Goal: Information Seeking & Learning: Check status

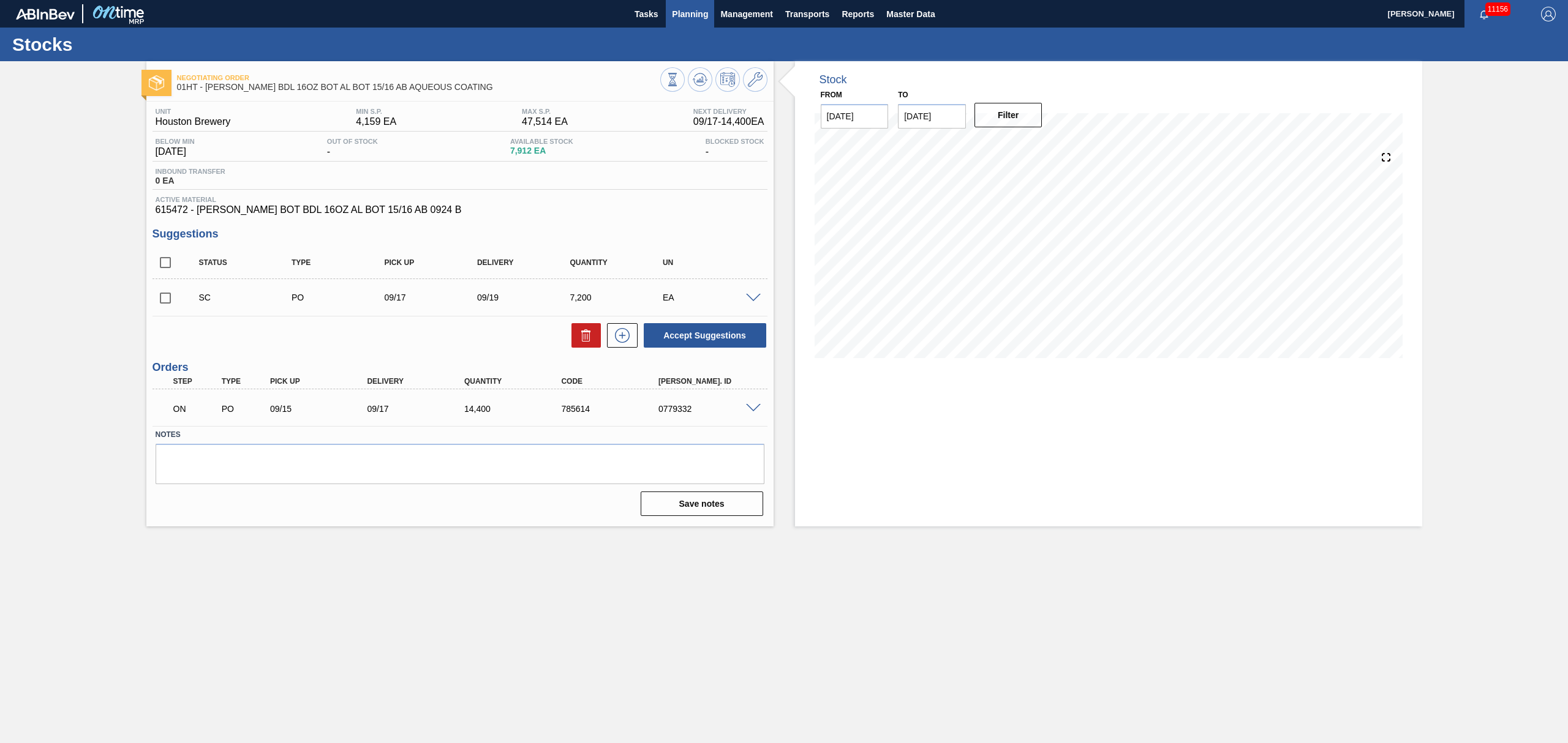
click at [686, 10] on span "Planning" at bounding box center [690, 14] width 36 height 14
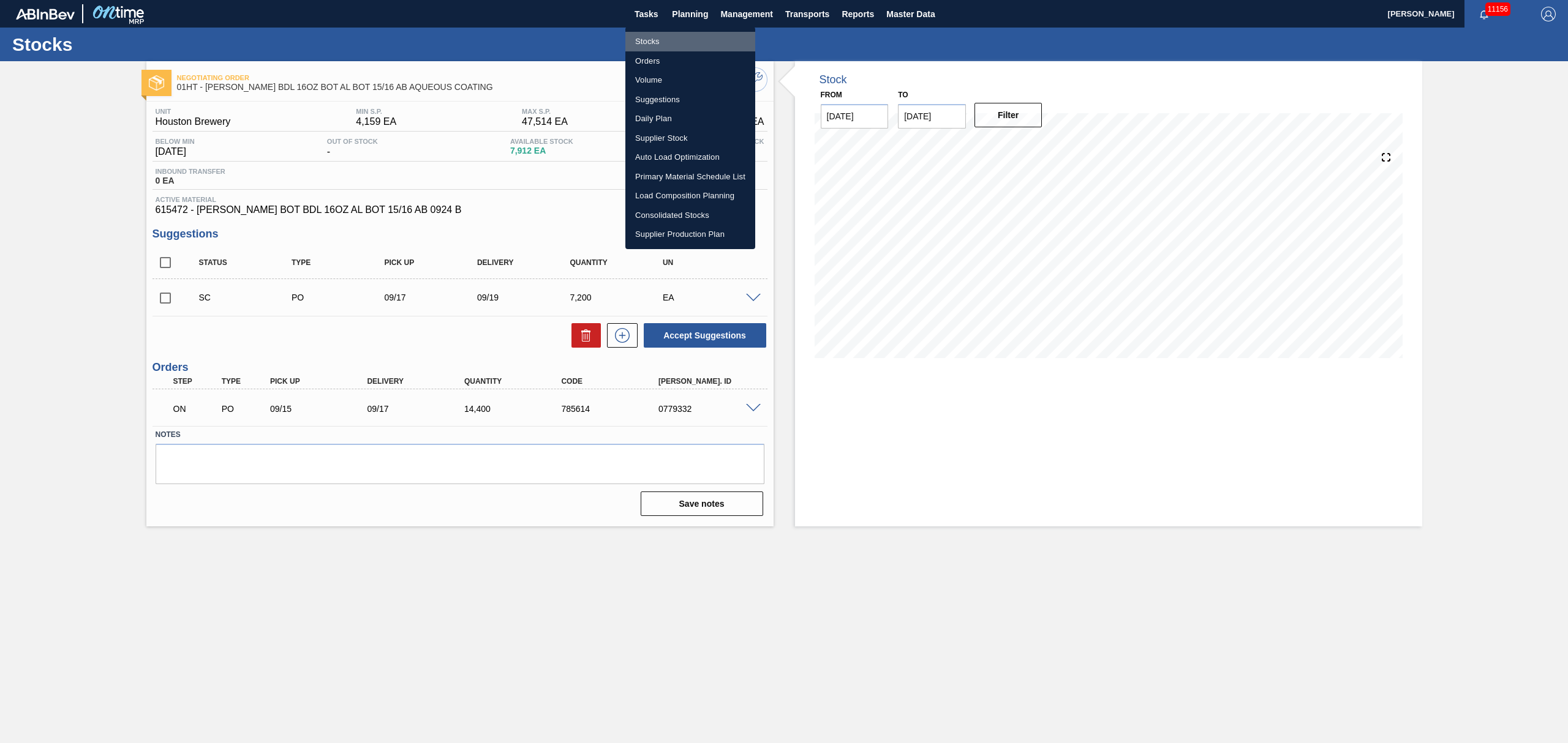
click at [651, 37] on li "Stocks" at bounding box center [690, 41] width 130 height 20
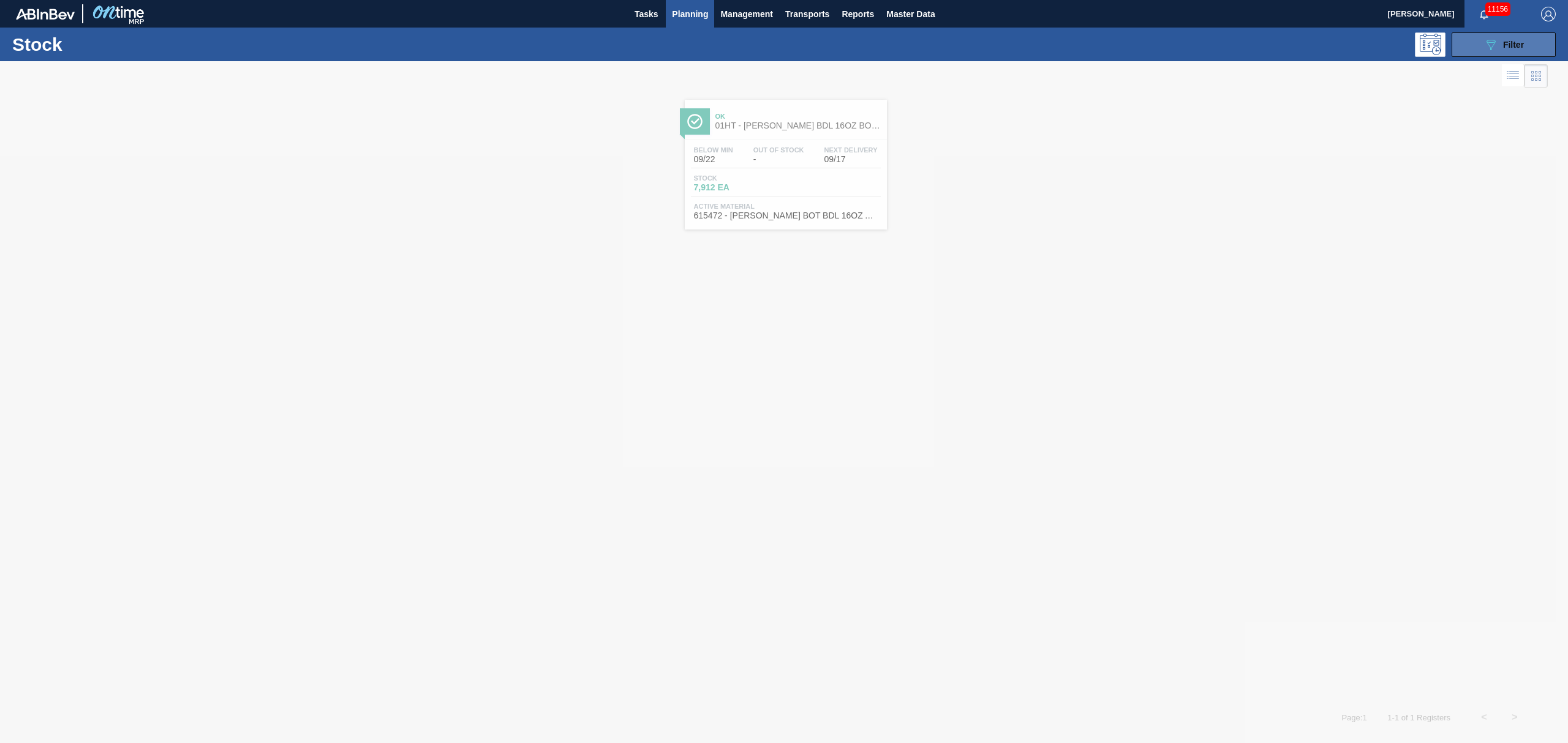
click at [1505, 49] on span "Filter" at bounding box center [1513, 44] width 21 height 10
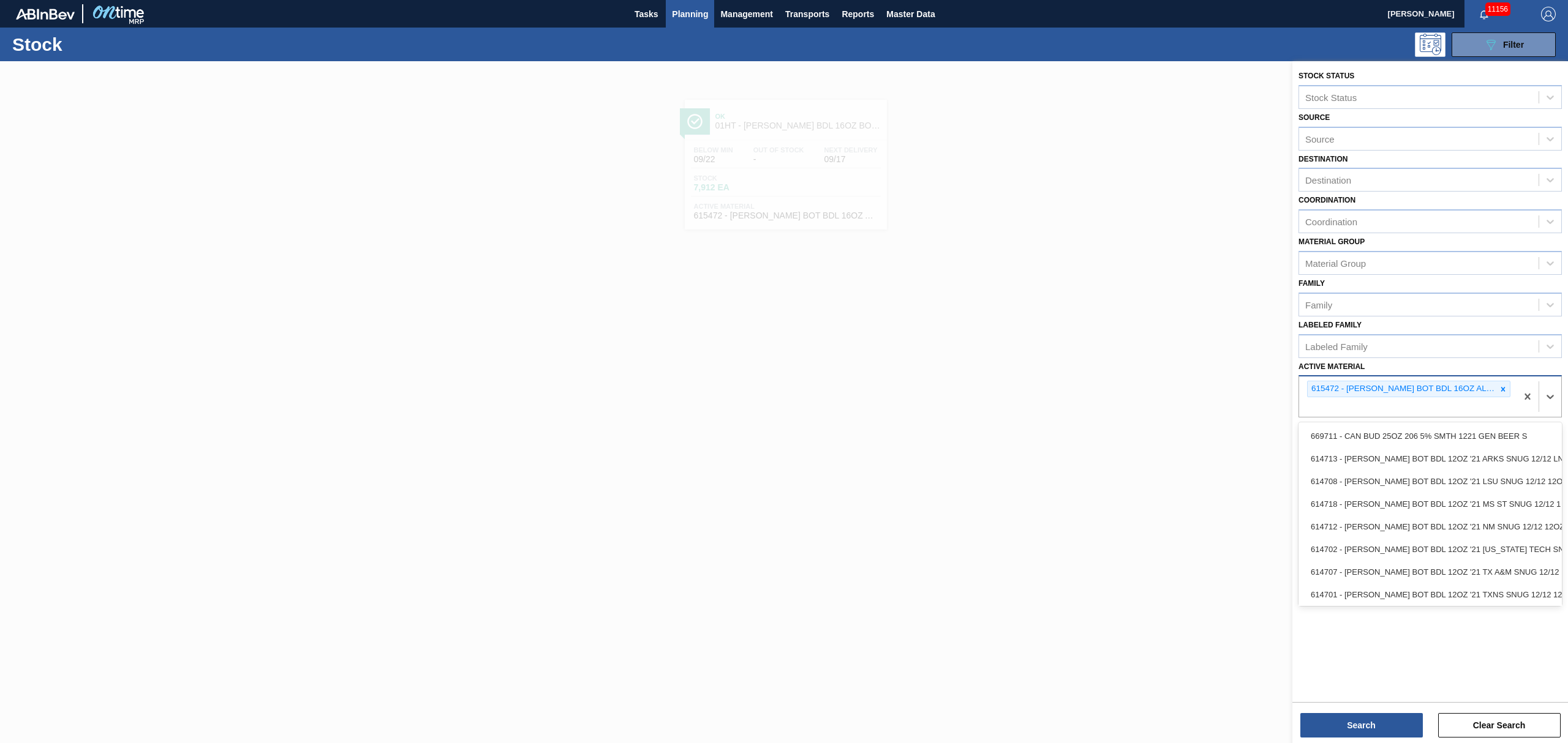
click at [1484, 412] on div "615472 - [PERSON_NAME] BOT BDL 16OZ AL BOT 15/16 AB 0924 B" at bounding box center [1407, 396] width 217 height 41
type Material "6"
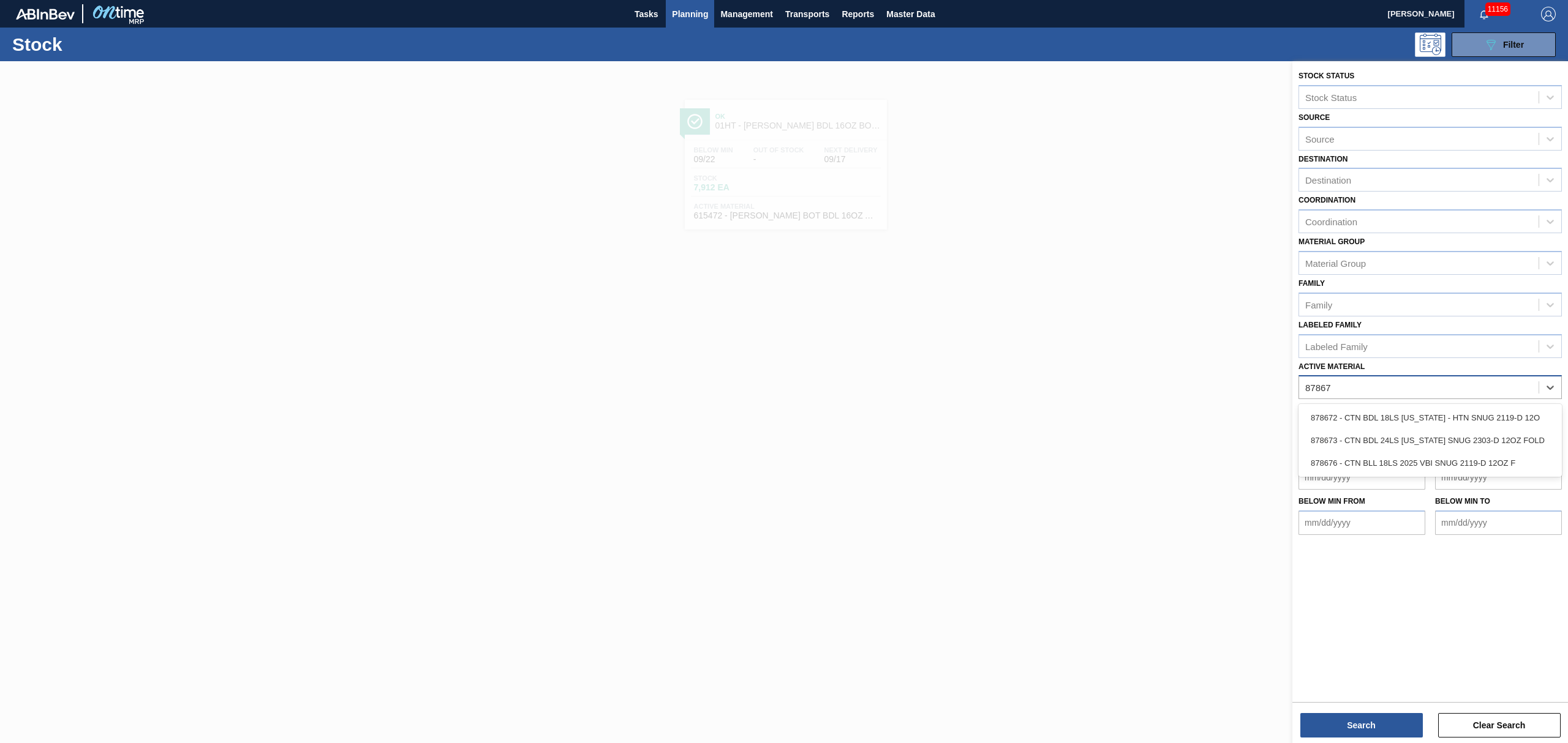
type Material "878673"
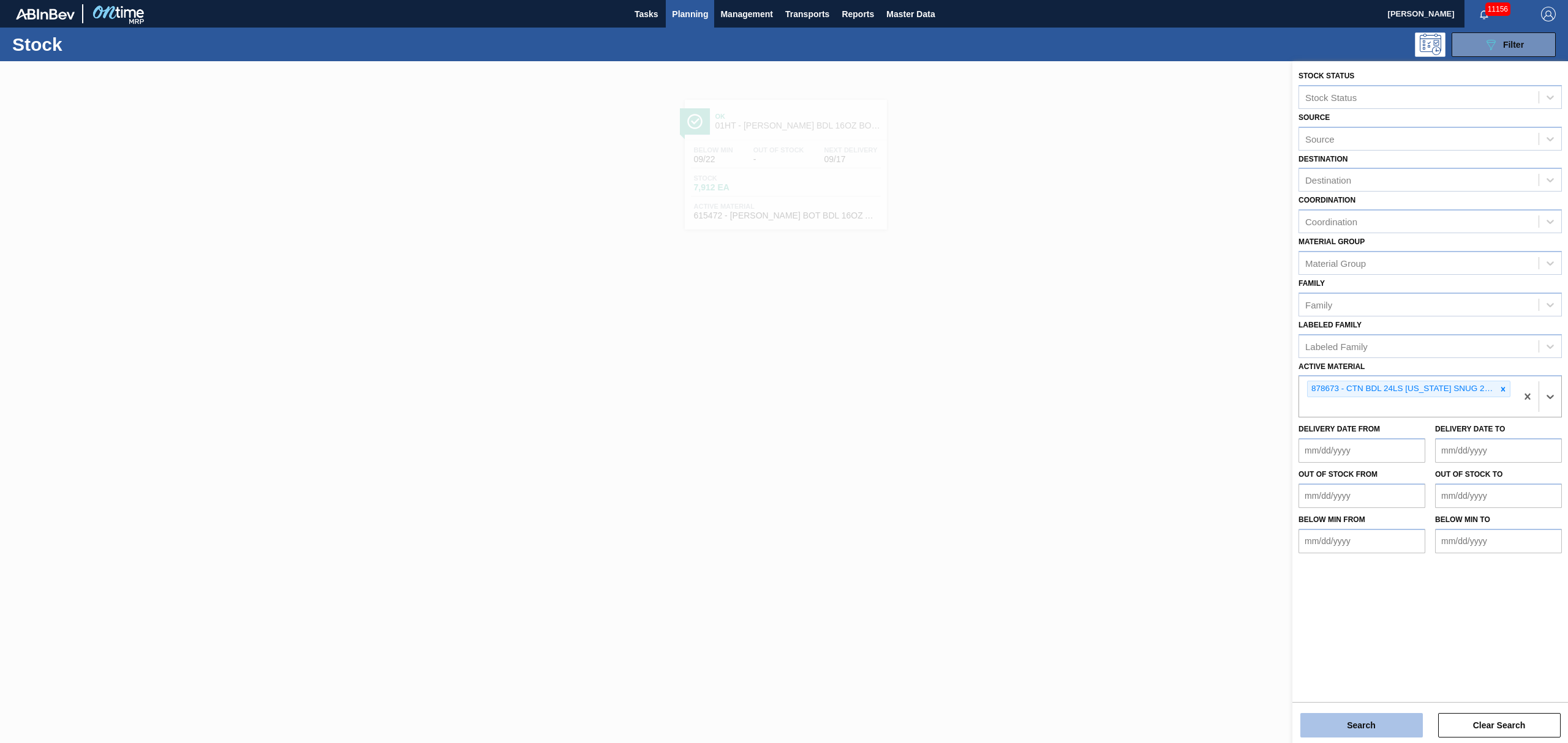
click at [1335, 717] on button "Search" at bounding box center [1362, 725] width 122 height 24
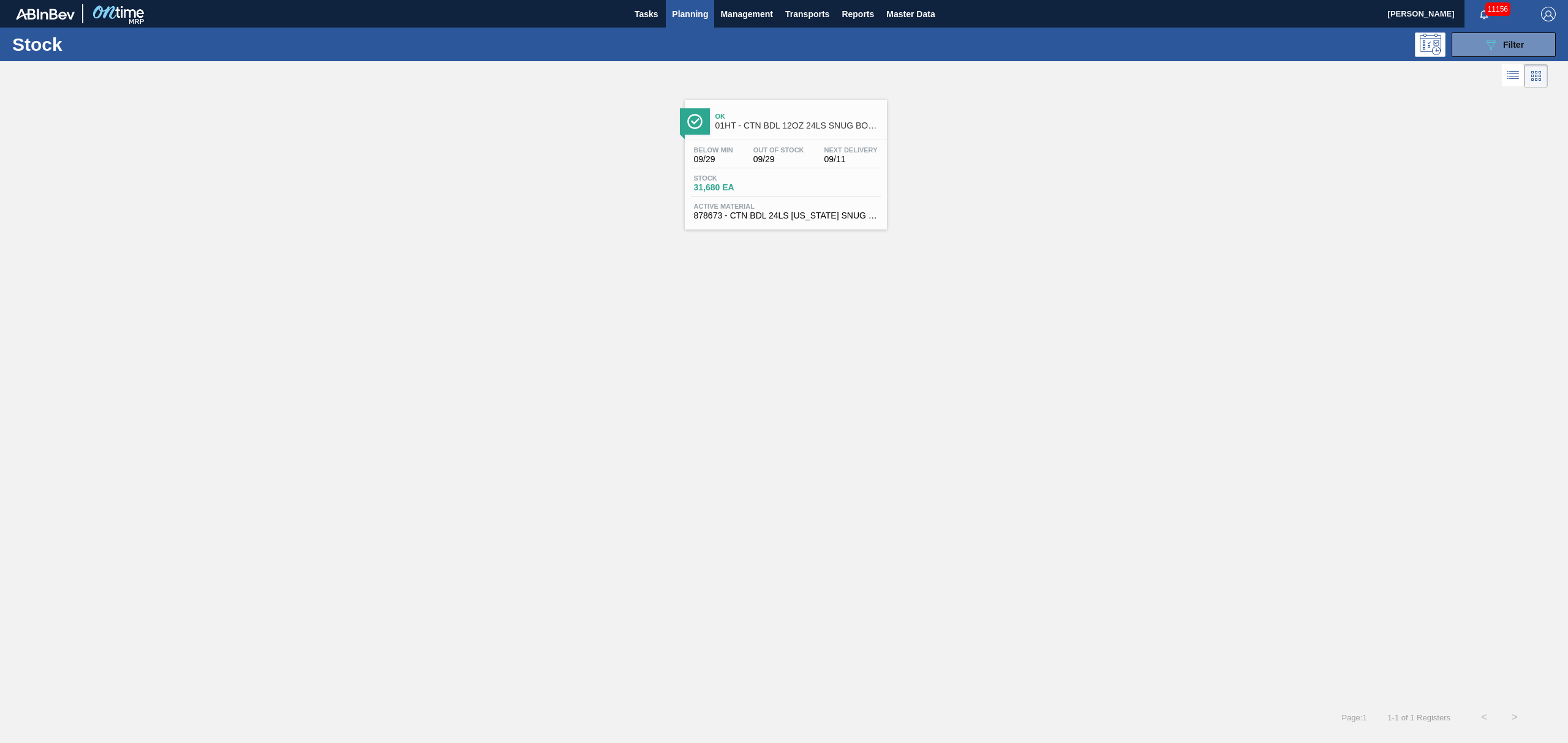
click at [793, 202] on div "Below Min 09/29 Out Of Stock 09/29 Next Delivery 09/11 Stock 31,680 EA Active M…" at bounding box center [785, 182] width 202 height 83
click at [703, 17] on span "Planning" at bounding box center [690, 14] width 36 height 14
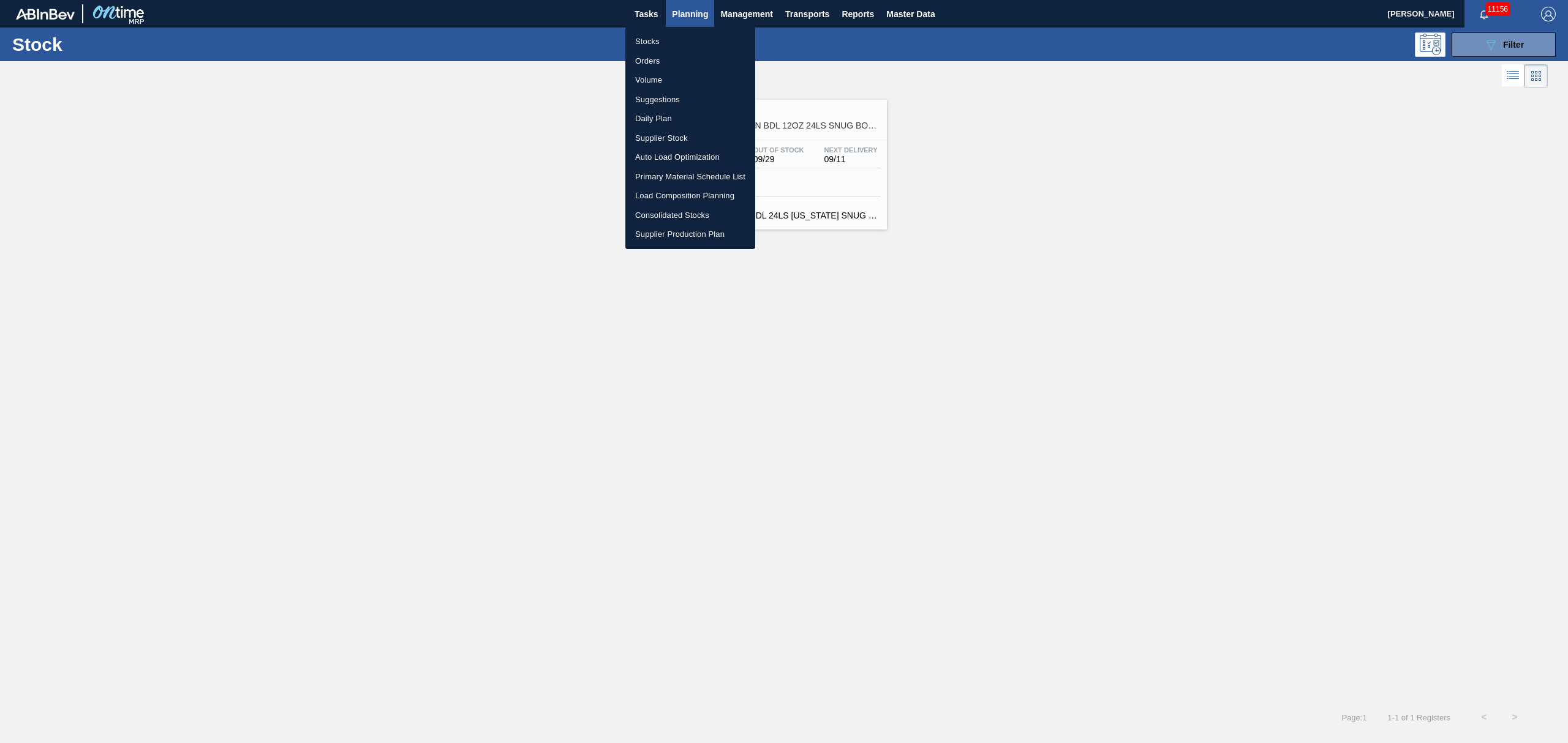
click at [1509, 50] on div at bounding box center [784, 371] width 1568 height 743
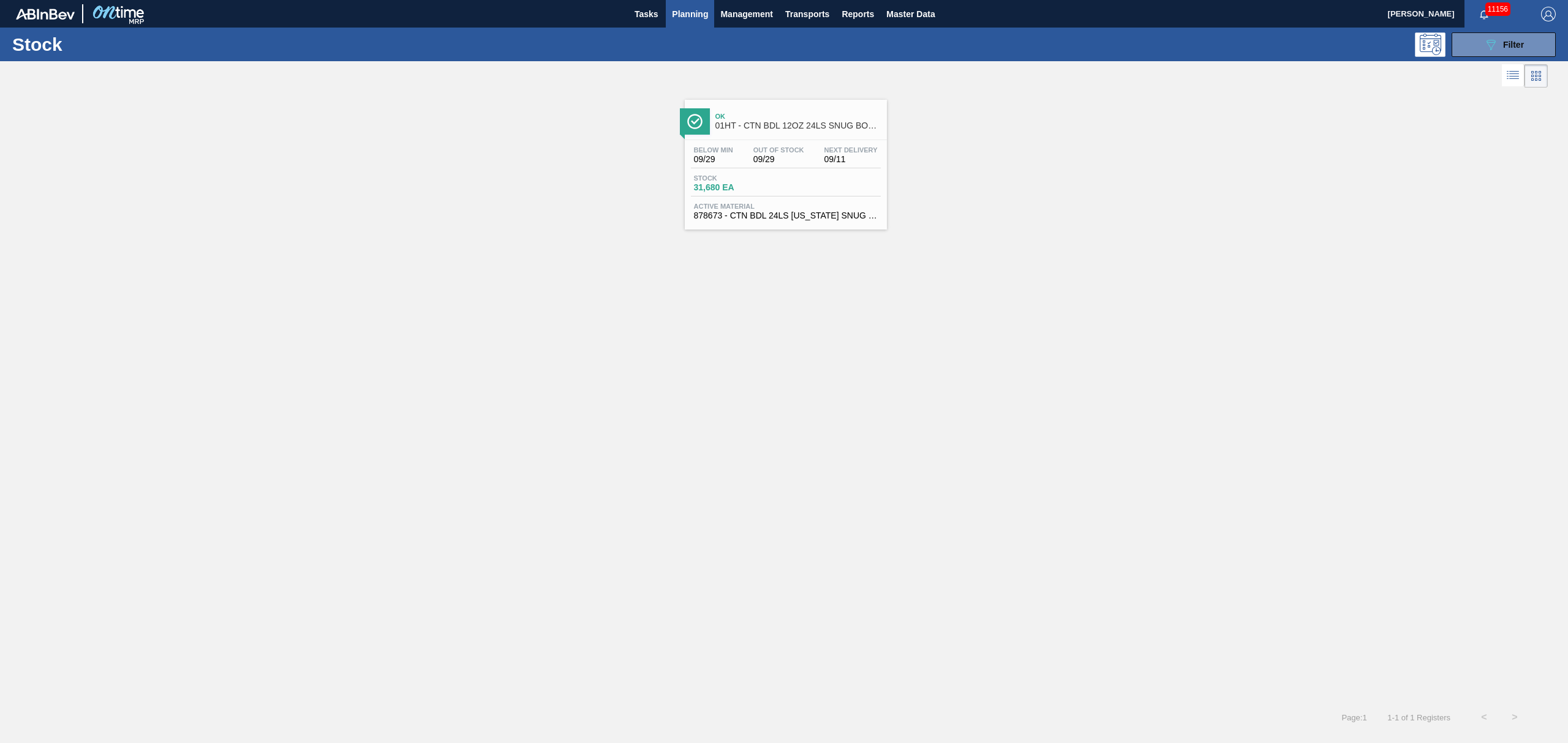
click at [1500, 40] on div "089F7B8B-B2A5-4AFE-B5C0-19BA573D28AC Filter" at bounding box center [1503, 44] width 41 height 14
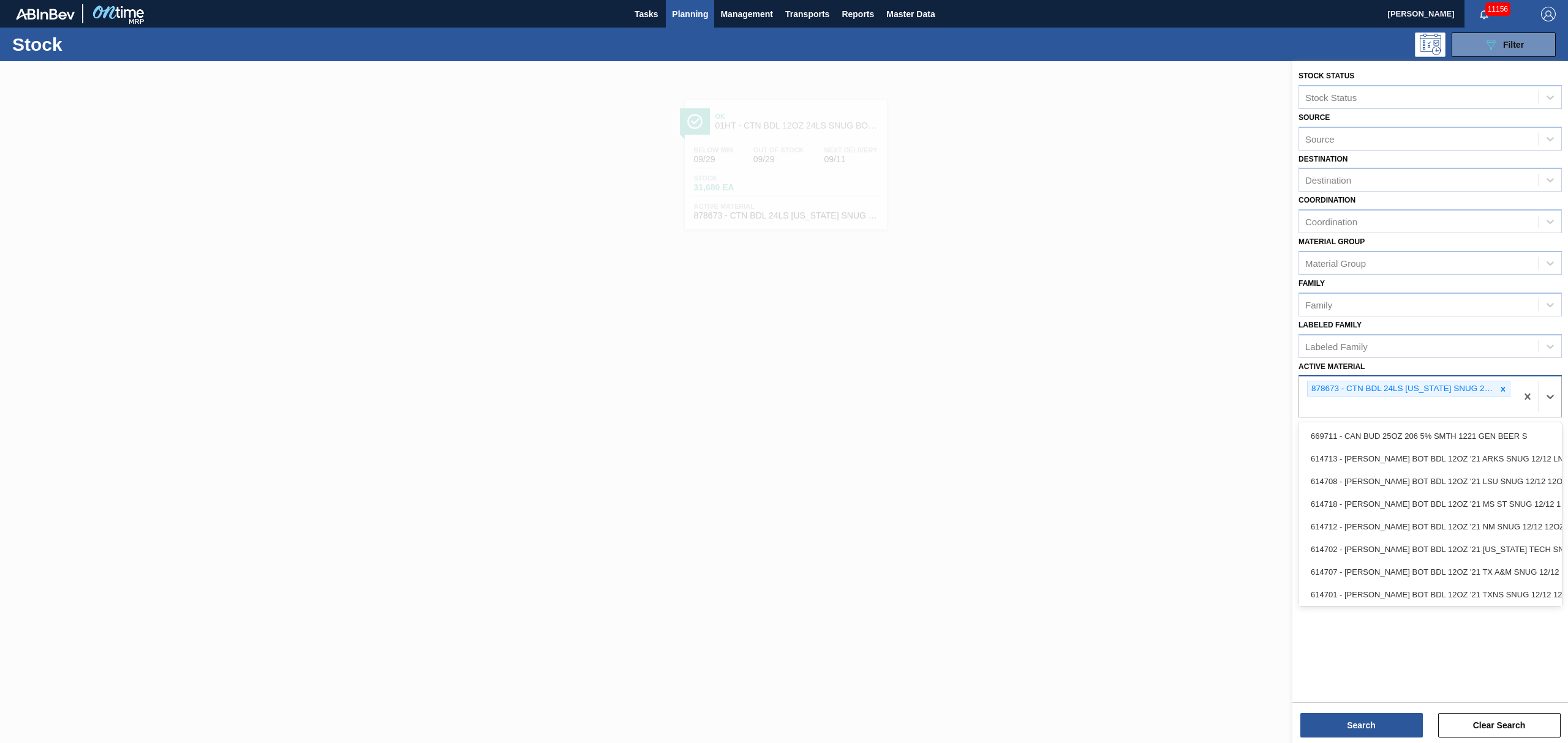
click at [1455, 408] on div "878673 - CTN BDL 24LS [US_STATE] SNUG 2303-D 12OZ FOLD" at bounding box center [1407, 396] width 217 height 41
type Material "615472"
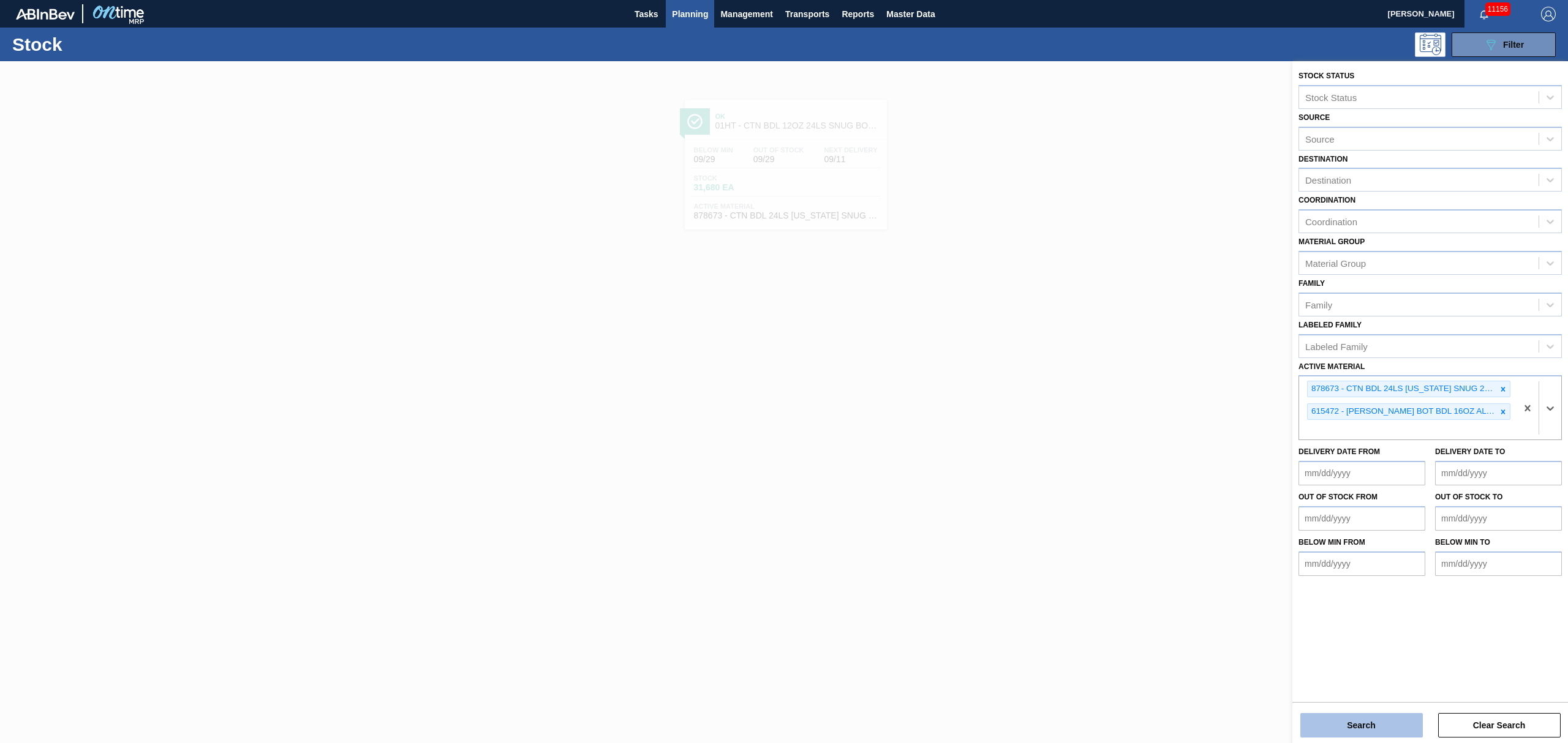
click at [1382, 720] on button "Search" at bounding box center [1362, 725] width 122 height 24
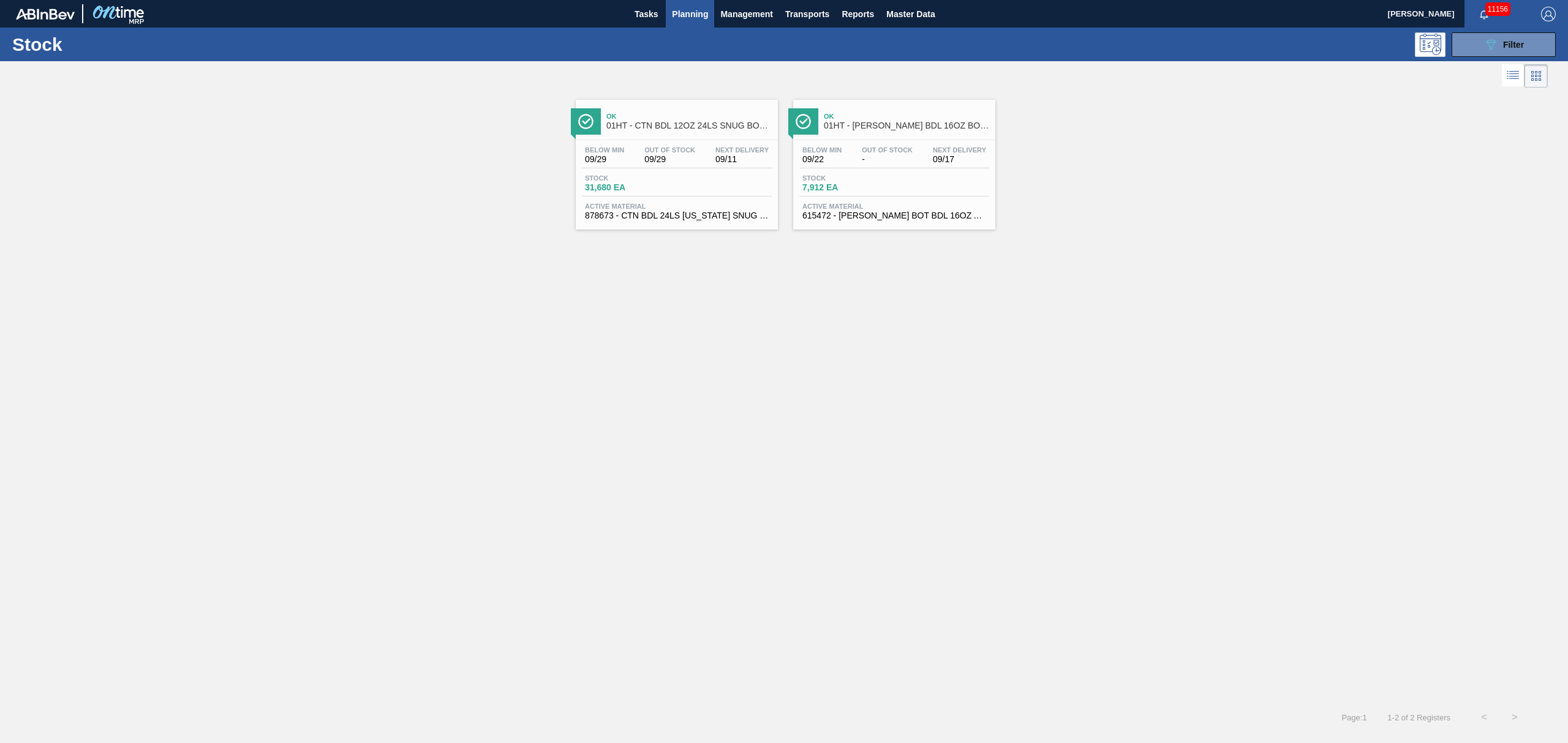
click at [821, 173] on div "Below Min 09/22 Out Of Stock - Next Delivery 09/17 Stock 7,912 EA Active Materi…" at bounding box center [894, 182] width 202 height 83
